Goal: Information Seeking & Learning: Learn about a topic

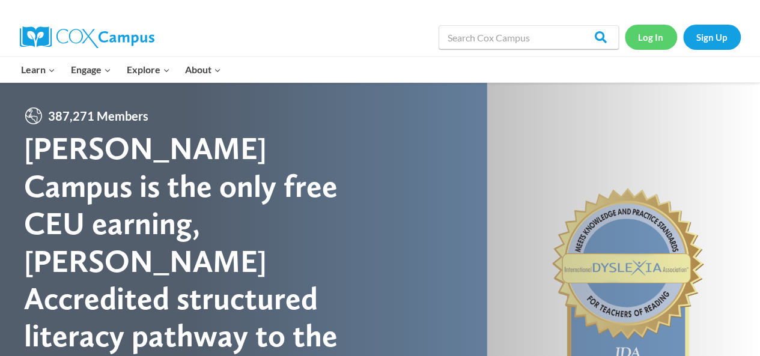
click at [648, 33] on link "Log In" at bounding box center [651, 37] width 52 height 25
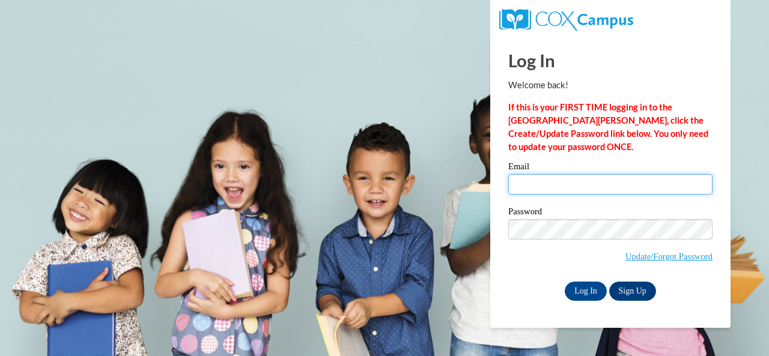
click at [602, 182] on input "Email" at bounding box center [610, 184] width 204 height 20
type input "e049901@muscogee.k12.ga.us"
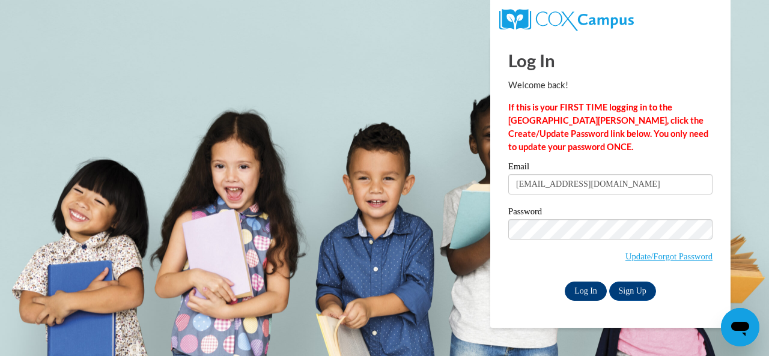
click at [584, 294] on input "Log In" at bounding box center [586, 291] width 42 height 19
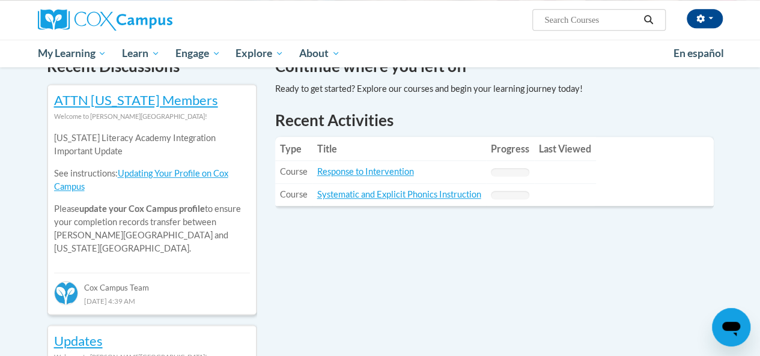
scroll to position [389, 0]
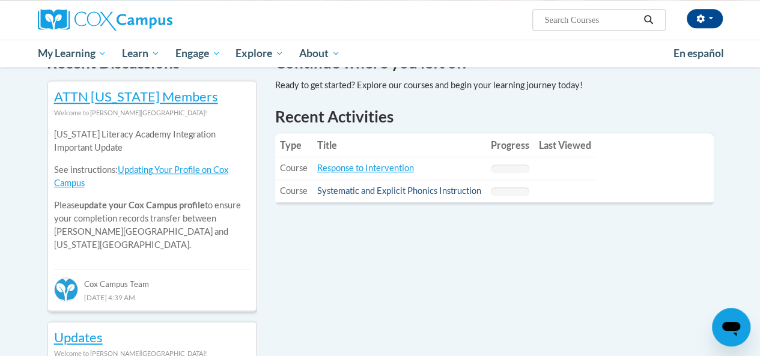
click at [460, 192] on link "Systematic and Explicit Phonics Instruction" at bounding box center [399, 191] width 164 height 10
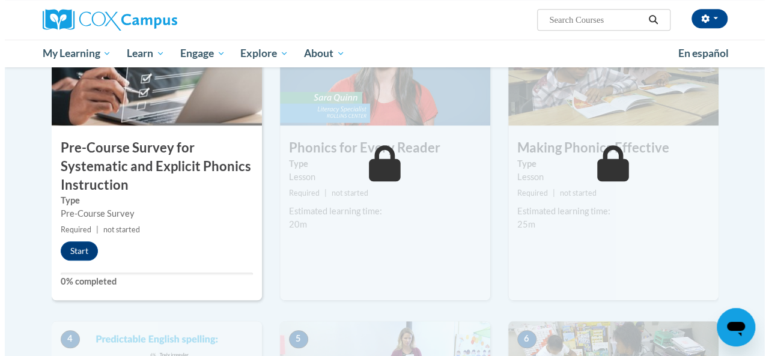
scroll to position [339, 0]
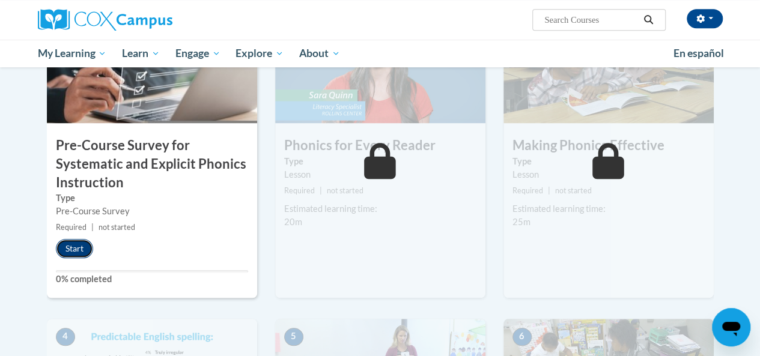
click at [78, 246] on button "Start" at bounding box center [74, 248] width 37 height 19
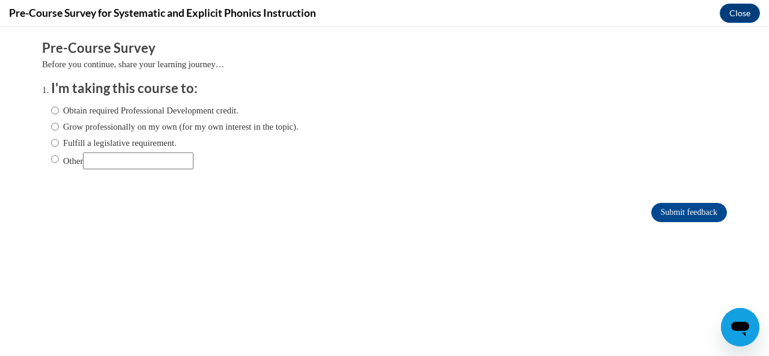
scroll to position [0, 0]
click at [51, 109] on input "Obtain required Professional Development credit." at bounding box center [55, 110] width 8 height 13
radio input "true"
click at [677, 213] on input "Submit feedback" at bounding box center [689, 212] width 76 height 19
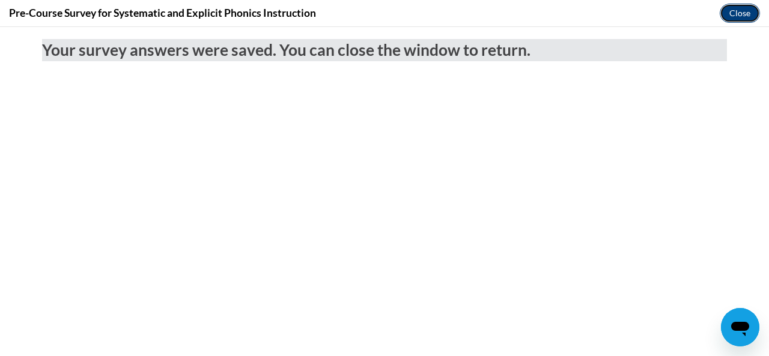
click at [752, 4] on button "Close" at bounding box center [740, 13] width 40 height 19
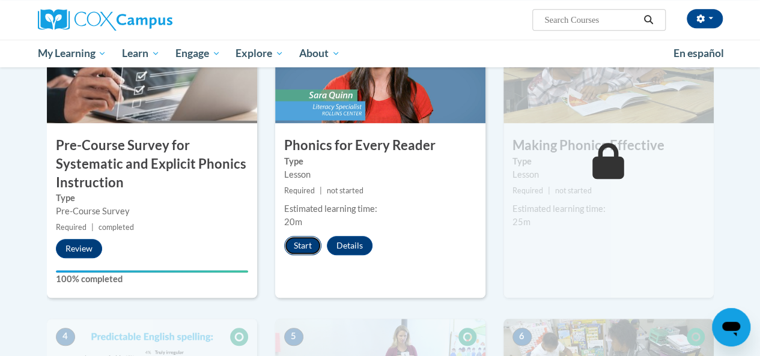
click at [305, 244] on button "Start" at bounding box center [302, 245] width 37 height 19
